Goal: Navigation & Orientation: Find specific page/section

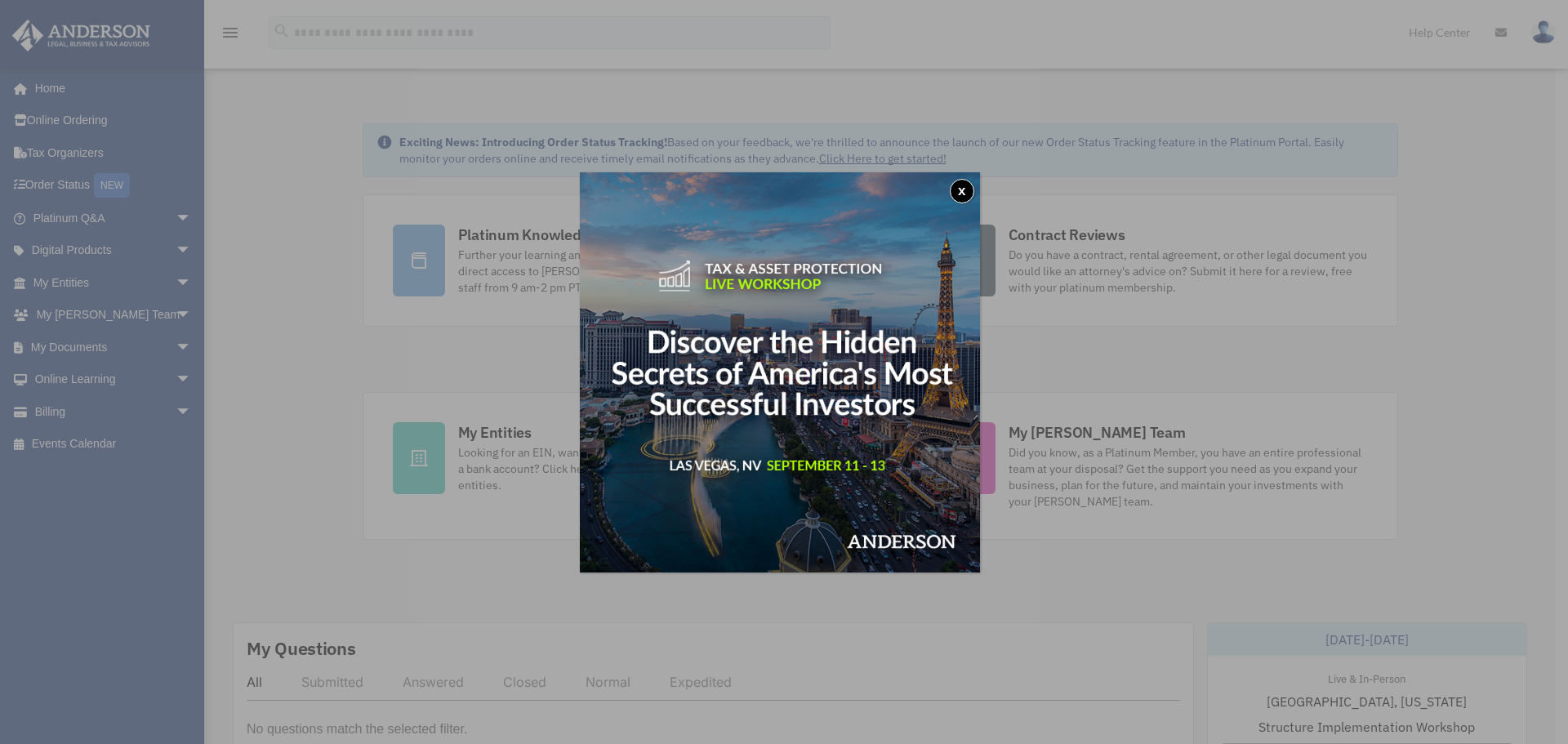
click at [964, 184] on button "x" at bounding box center [962, 191] width 24 height 24
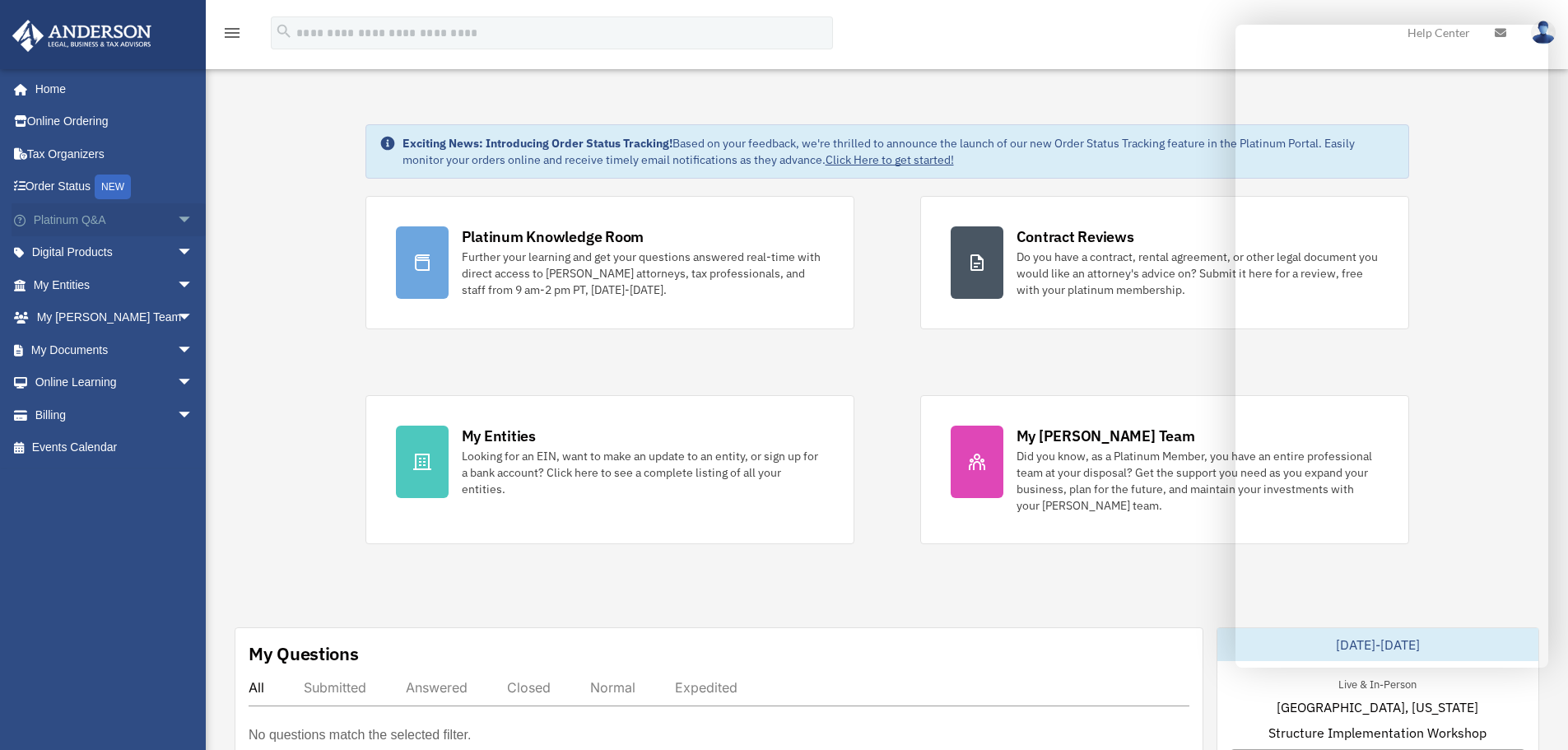
click at [66, 214] on link "Platinum Q&A arrow_drop_down" at bounding box center [114, 219] width 207 height 33
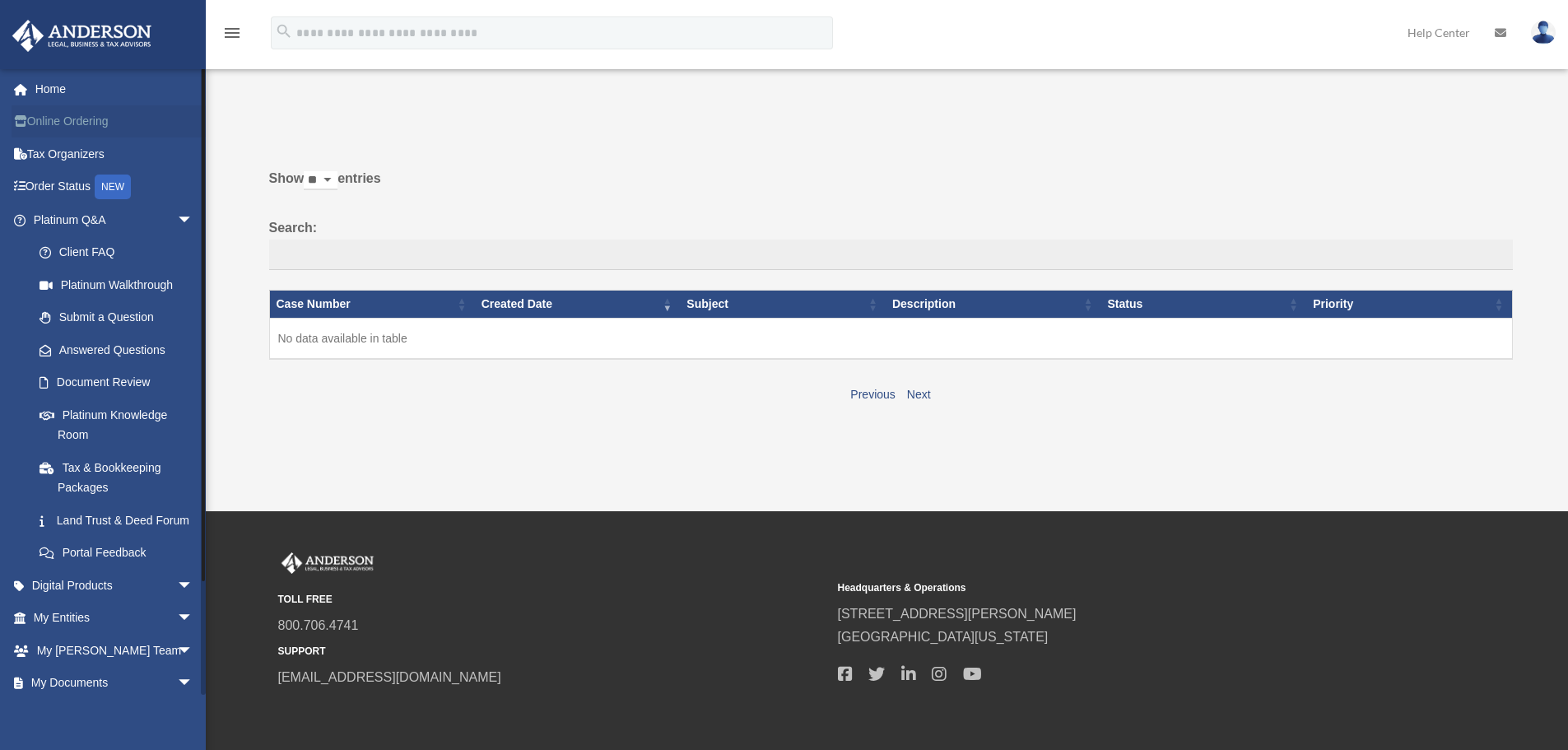
click at [65, 118] on link "Online Ordering" at bounding box center [114, 121] width 207 height 33
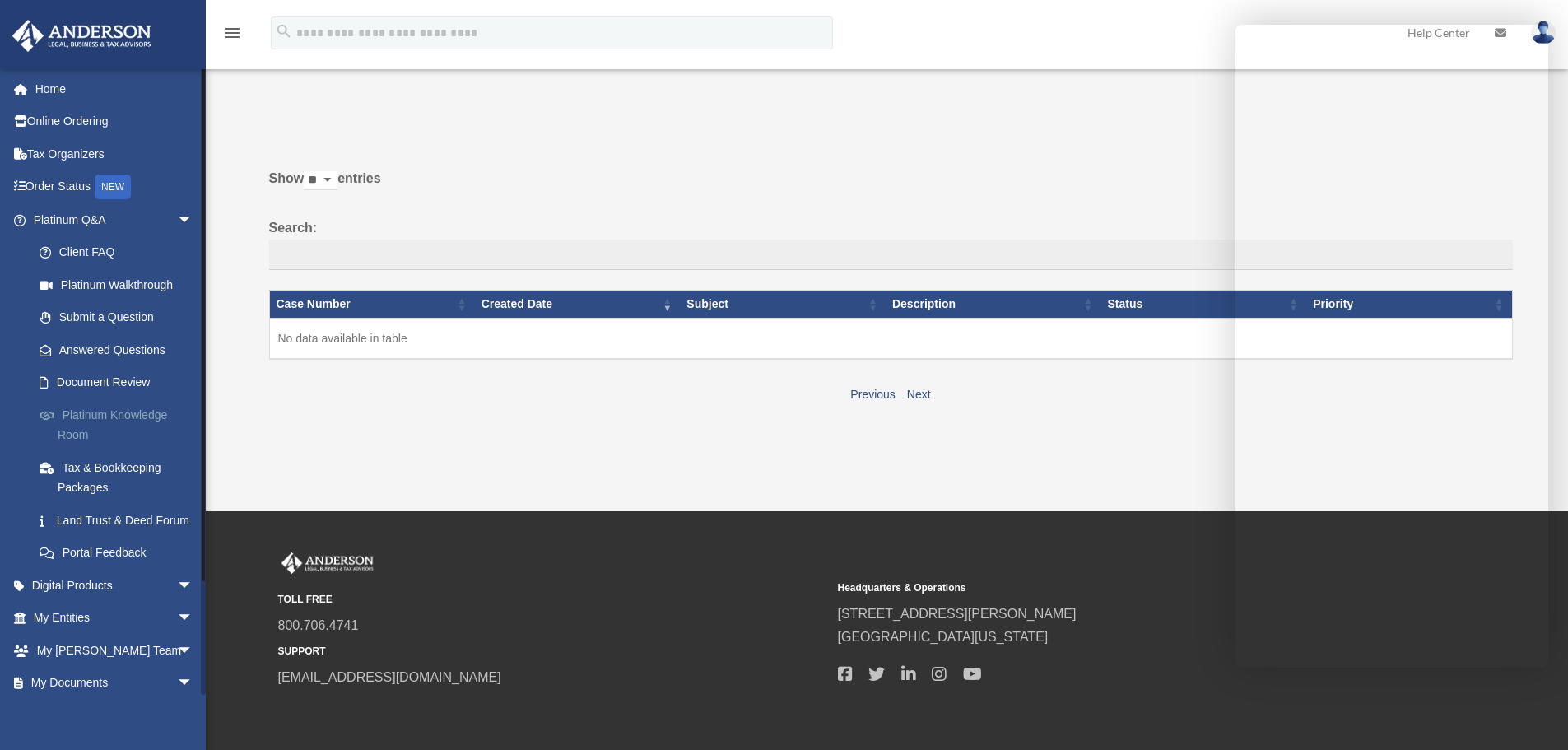
click at [125, 412] on link "Platinum Knowledge Room" at bounding box center [121, 425] width 195 height 53
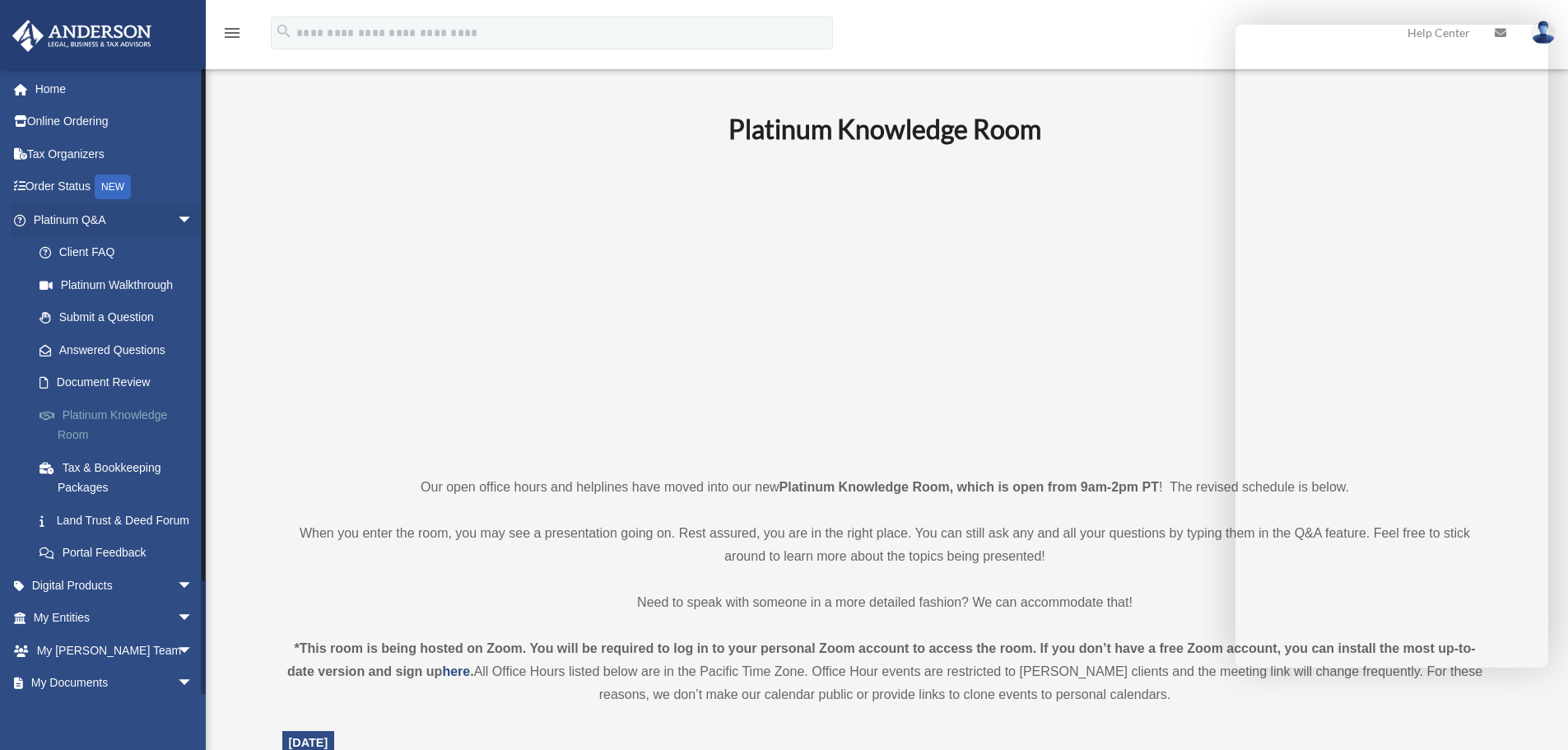
click at [110, 411] on link "Platinum Knowledge Room" at bounding box center [121, 425] width 195 height 53
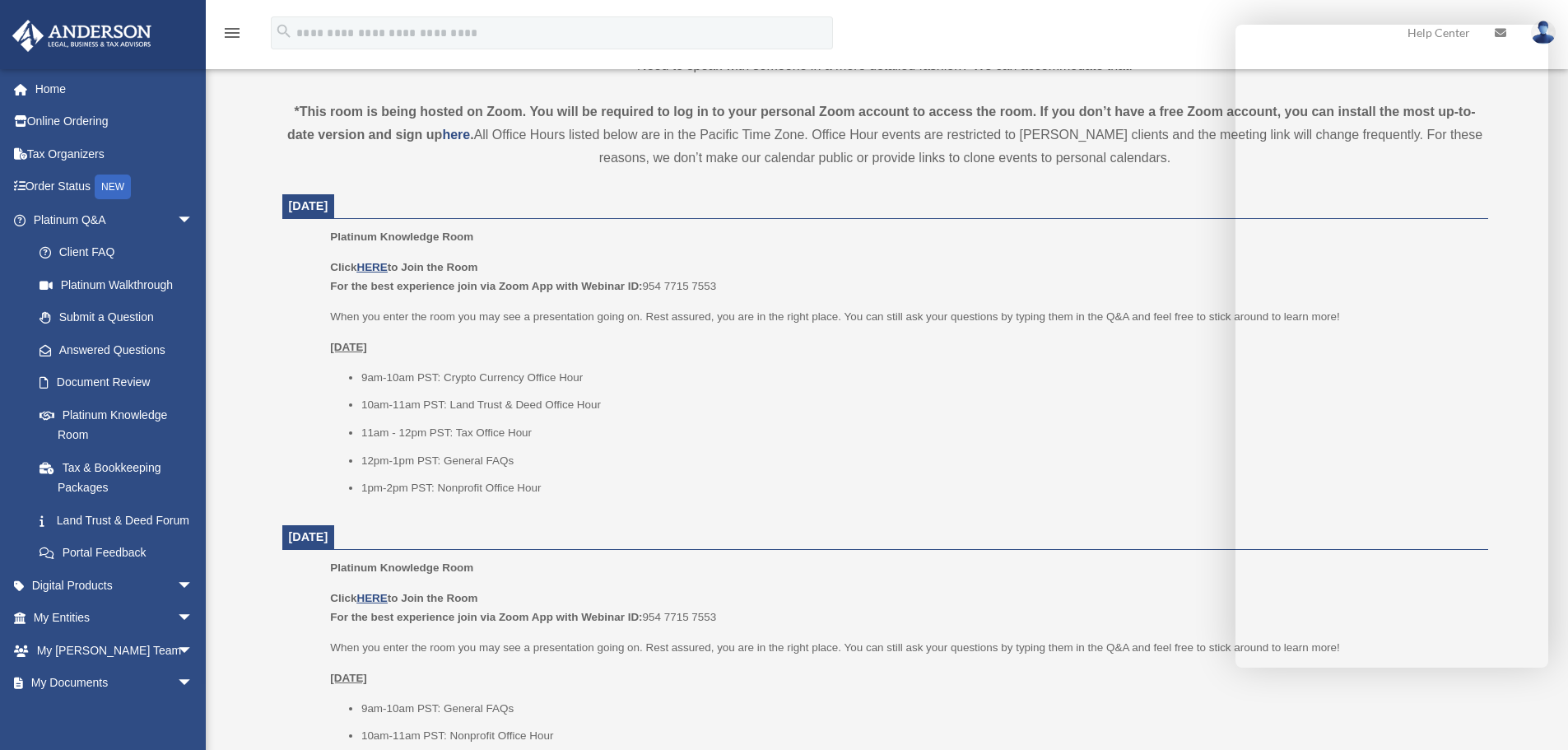
scroll to position [546, 0]
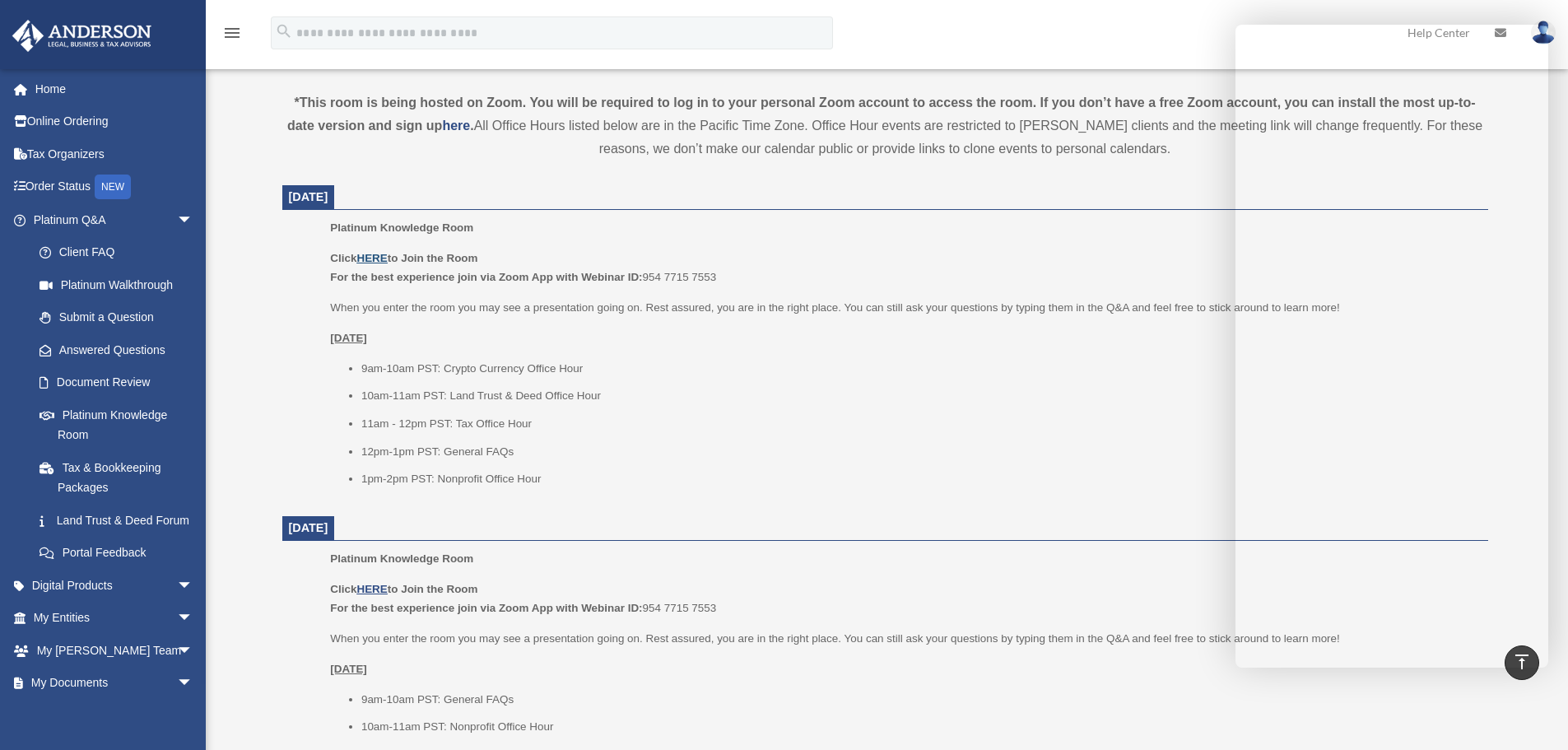
click at [372, 255] on u "HERE" at bounding box center [372, 258] width 31 height 12
